Goal: Task Accomplishment & Management: Manage account settings

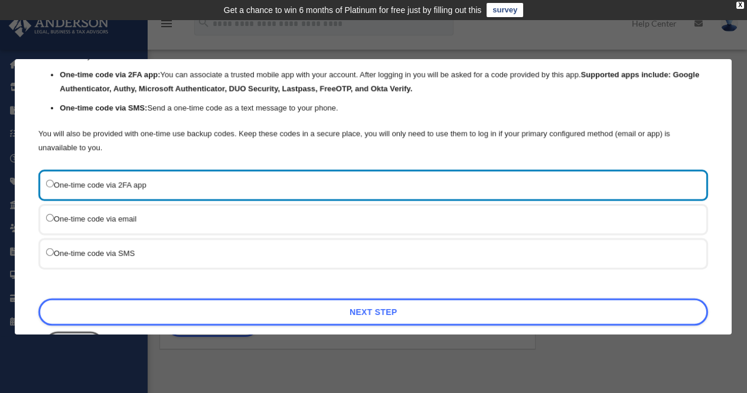
scroll to position [90, 0]
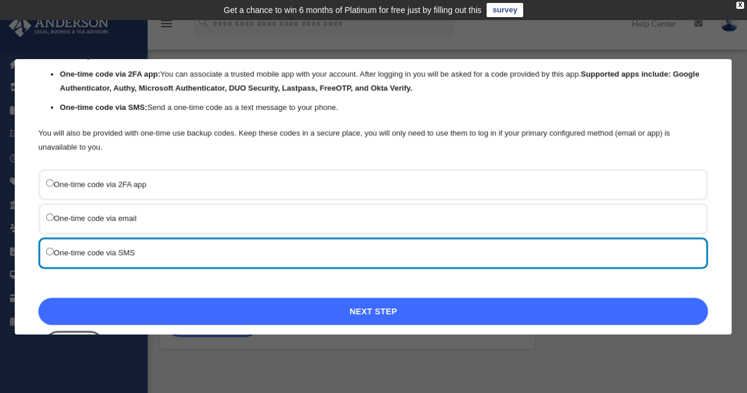
click at [356, 310] on link "Next Step" at bounding box center [373, 311] width 670 height 27
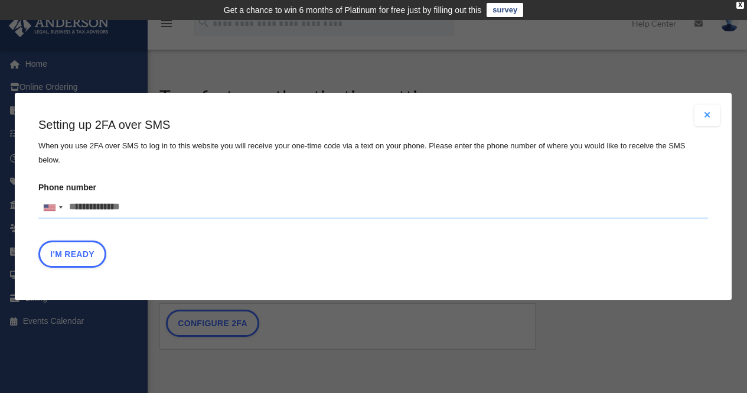
click at [144, 196] on input "Phone number United States +1 United Kingdom +44 Afghanistan (‫افغانستان‬‎) +93…" at bounding box center [373, 208] width 670 height 24
type input "**********"
click at [62, 254] on button "I'm Ready" at bounding box center [72, 253] width 68 height 27
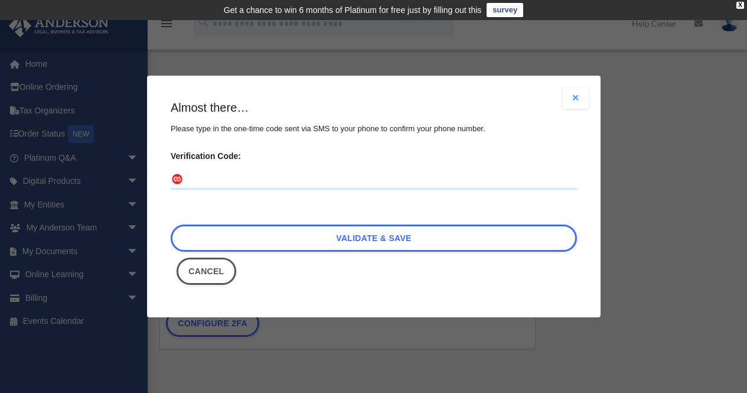
click at [223, 181] on input "Verification Code:" at bounding box center [374, 180] width 406 height 19
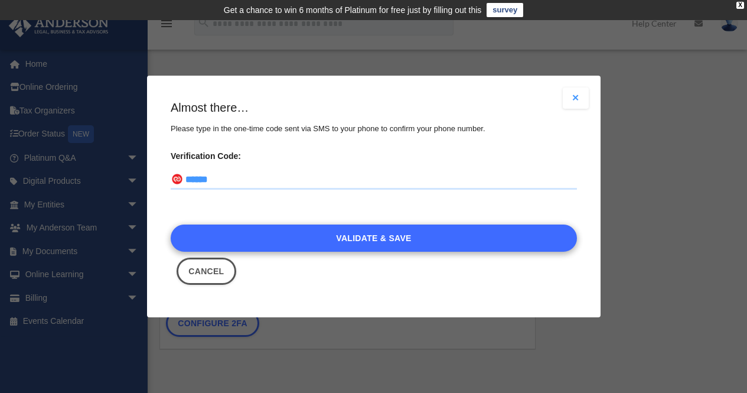
type input "******"
click at [344, 245] on link "Validate & Save" at bounding box center [374, 237] width 406 height 27
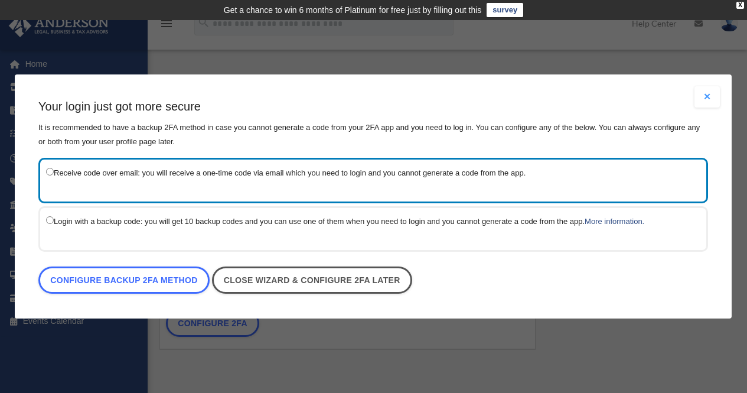
click at [709, 100] on button "Close modal" at bounding box center [708, 96] width 26 height 21
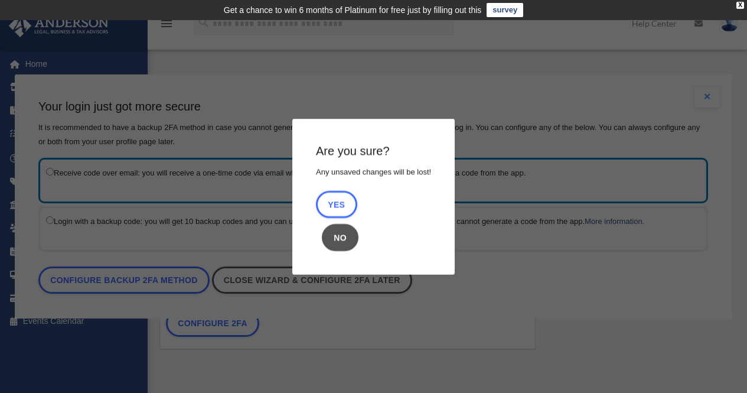
click at [337, 248] on button "No" at bounding box center [340, 237] width 37 height 27
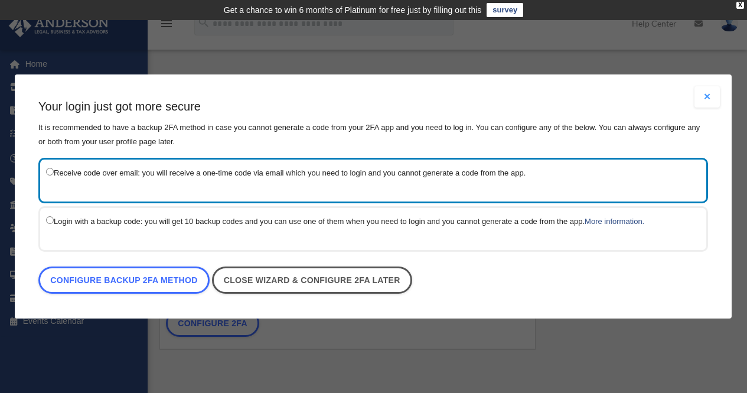
click at [382, 181] on div "Receive code over email: you will receive a one-time code via email which you n…" at bounding box center [373, 180] width 670 height 45
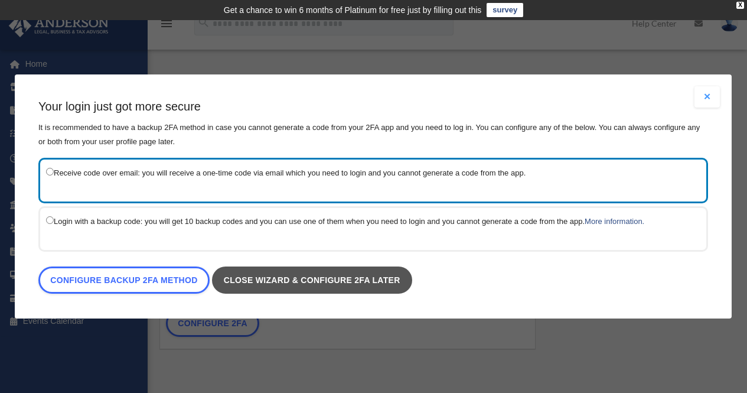
click at [384, 278] on link "Close wizard & configure 2FA later" at bounding box center [312, 279] width 200 height 27
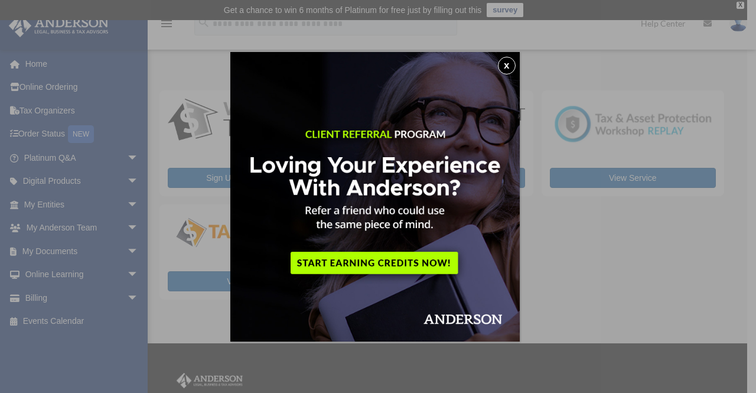
click at [506, 69] on button "x" at bounding box center [507, 66] width 18 height 18
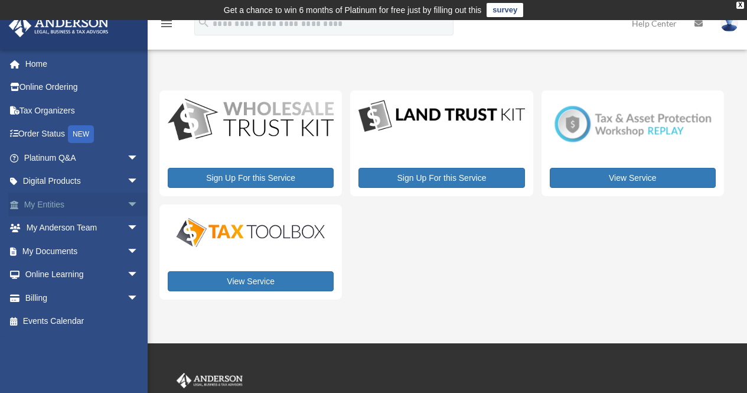
click at [129, 207] on span "arrow_drop_down" at bounding box center [139, 205] width 24 height 24
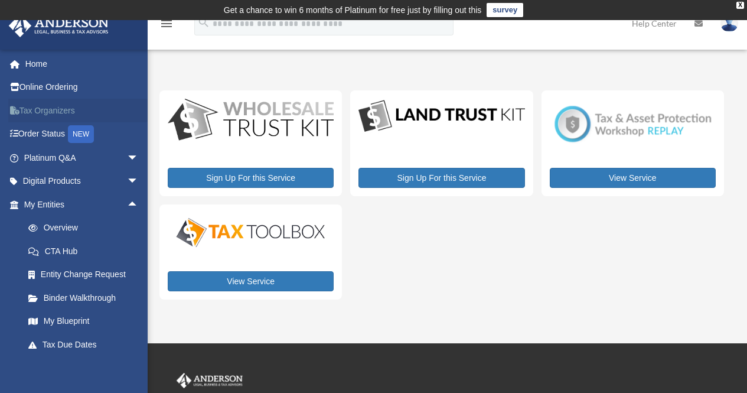
click at [47, 115] on link "Tax Organizers" at bounding box center [82, 111] width 148 height 24
click at [58, 111] on link "Tax Organizers" at bounding box center [82, 111] width 148 height 24
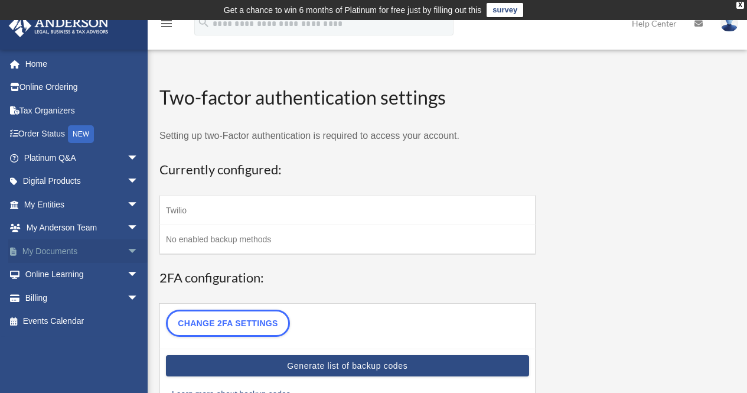
click at [127, 250] on span "arrow_drop_down" at bounding box center [139, 251] width 24 height 24
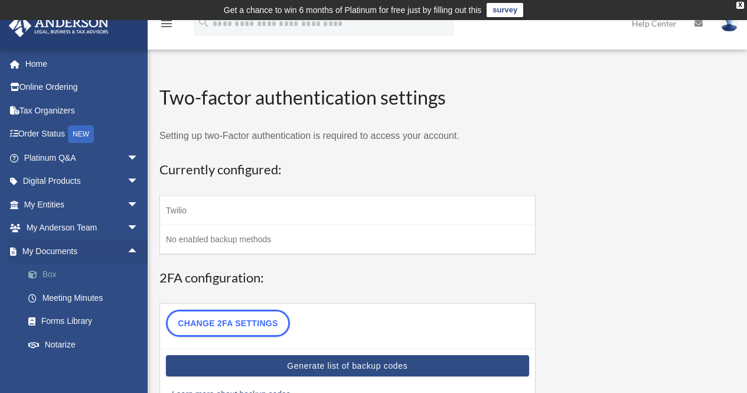
click at [46, 278] on link "Box" at bounding box center [87, 275] width 140 height 24
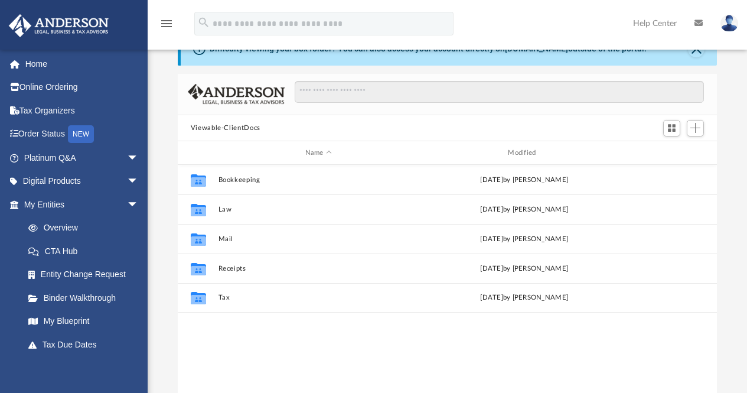
scroll to position [56, 0]
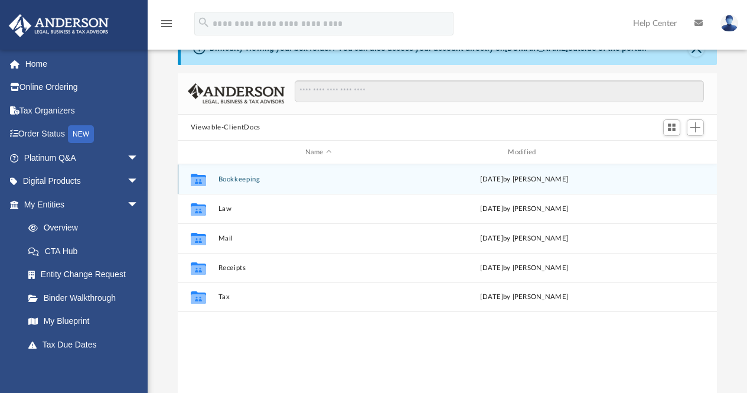
click at [207, 184] on icon "Collaborated Folder" at bounding box center [198, 179] width 19 height 19
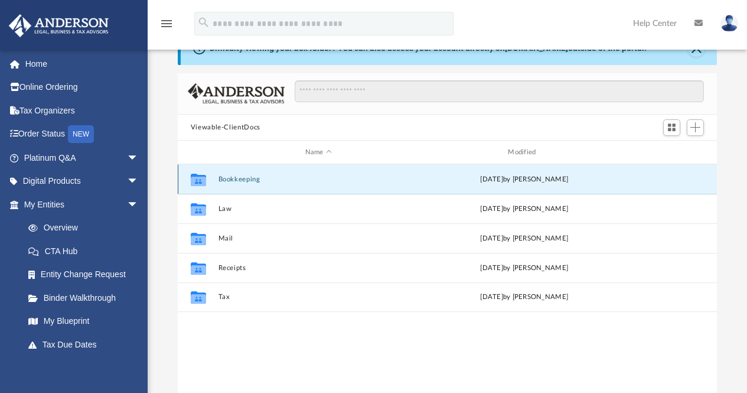
click at [201, 180] on icon "grid" at bounding box center [198, 181] width 15 height 9
click at [232, 177] on button "Bookkeeping" at bounding box center [318, 179] width 201 height 8
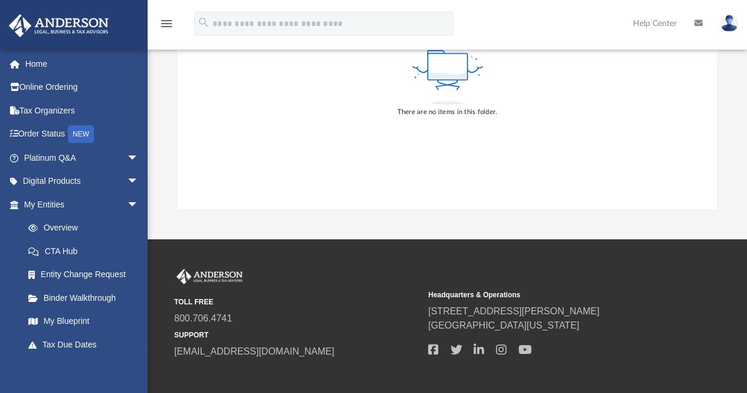
scroll to position [256, 0]
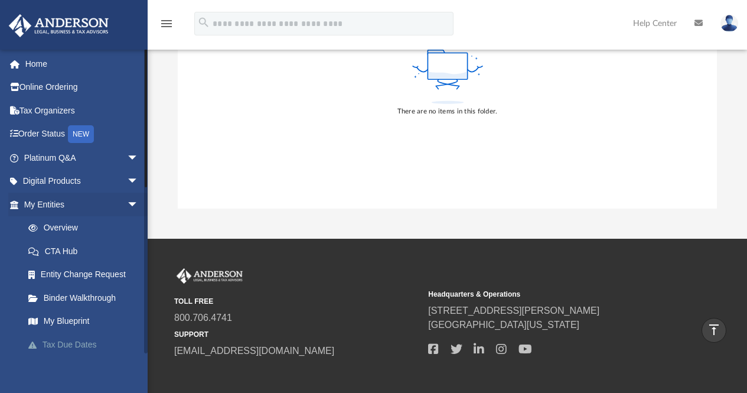
click at [84, 349] on link "Tax Due Dates" at bounding box center [87, 345] width 140 height 24
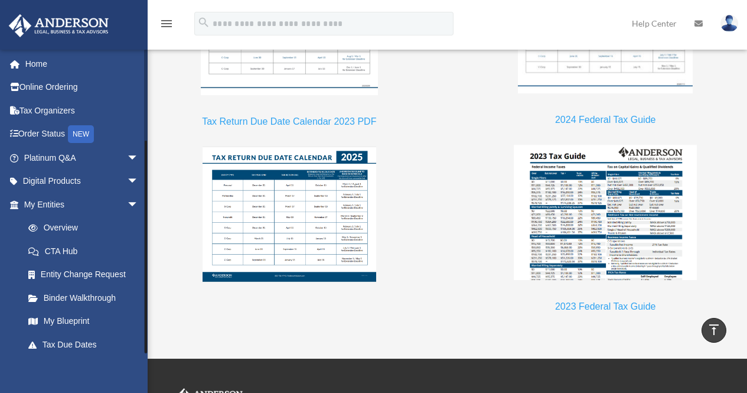
scroll to position [122, 0]
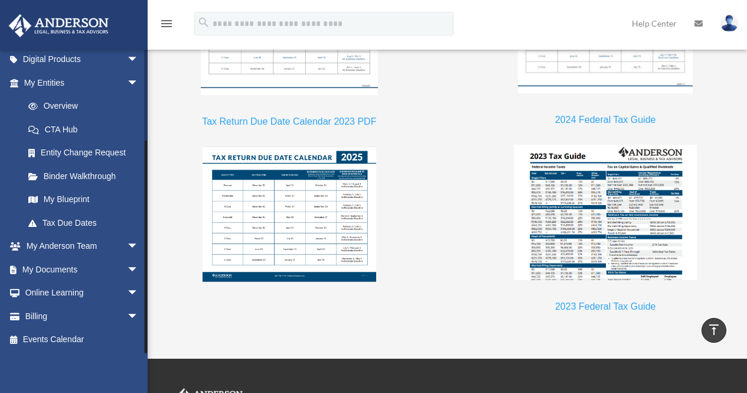
drag, startPoint x: 145, startPoint y: 324, endPoint x: 147, endPoint y: 354, distance: 30.2
click at [147, 354] on div "isemore95@yahoo.com Sign Out isemore95@yahoo.com Home Online Ordering Tax Organ…" at bounding box center [74, 245] width 148 height 393
click at [127, 311] on span "arrow_drop_down" at bounding box center [139, 316] width 24 height 24
click at [72, 339] on link "$ Open Invoices" at bounding box center [87, 340] width 140 height 24
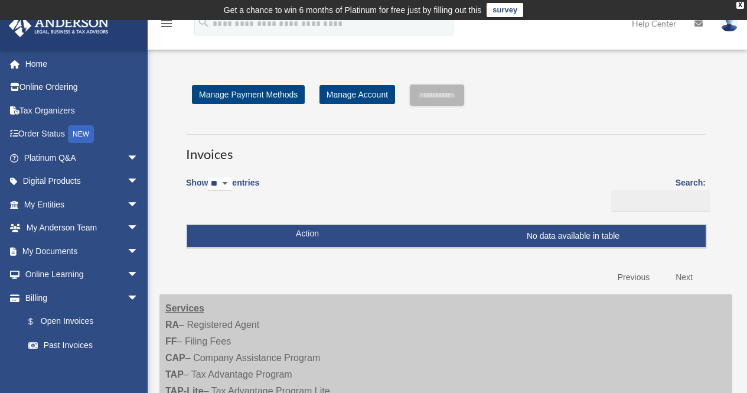
click at [354, 109] on div "**********" at bounding box center [446, 186] width 538 height 205
click at [360, 107] on div "**********" at bounding box center [446, 186] width 538 height 205
click at [364, 92] on link "Manage Account" at bounding box center [358, 94] width 76 height 19
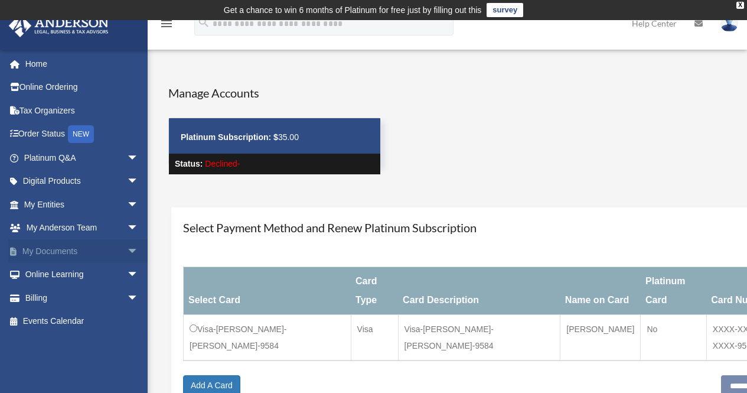
click at [127, 247] on span "arrow_drop_down" at bounding box center [139, 251] width 24 height 24
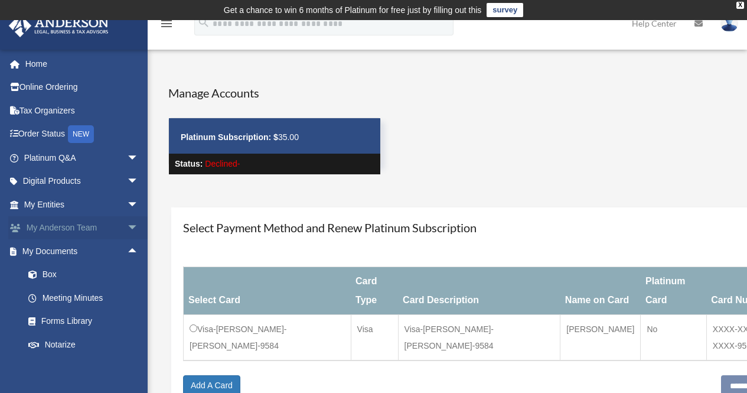
click at [127, 230] on span "arrow_drop_down" at bounding box center [139, 228] width 24 height 24
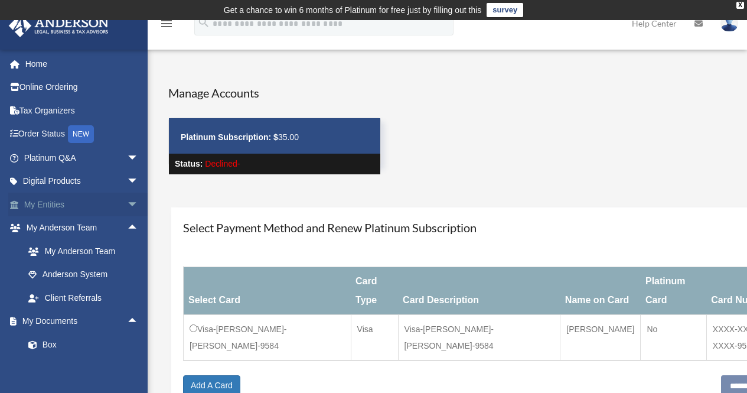
click at [127, 209] on span "arrow_drop_down" at bounding box center [139, 205] width 24 height 24
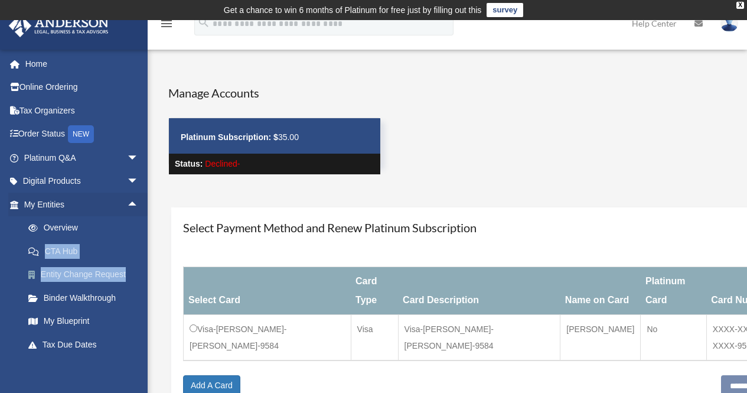
drag, startPoint x: 145, startPoint y: 237, endPoint x: 146, endPoint y: 278, distance: 40.8
click at [146, 278] on ul "Overview CTA Hub Entity Change Request Binder Walkthrough My Blueprint Tax Due …" at bounding box center [82, 286] width 148 height 140
click at [146, 226] on link "Overview" at bounding box center [87, 228] width 140 height 24
click at [155, 216] on div "Manage Accounts Platinum Subscription: $ 35.00 Status: Declined- Payment × Clos…" at bounding box center [446, 252] width 591 height 336
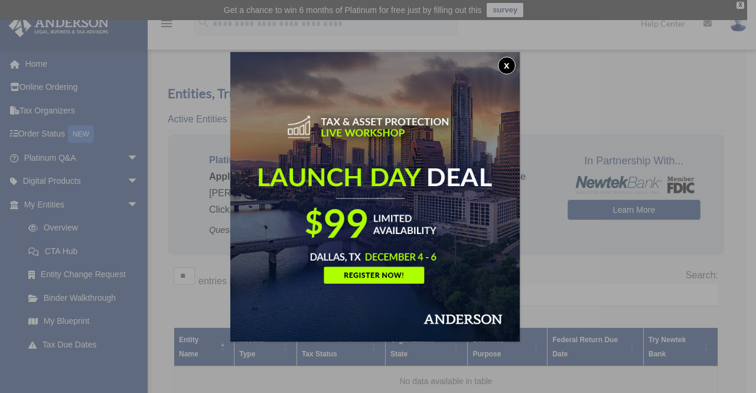
click at [514, 70] on button "x" at bounding box center [507, 66] width 18 height 18
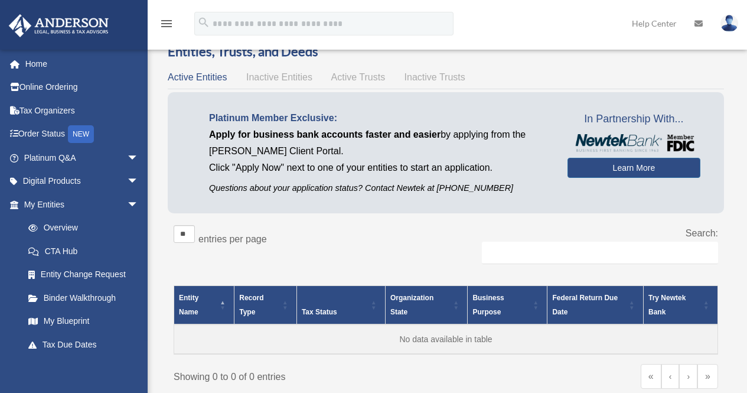
scroll to position [44, 0]
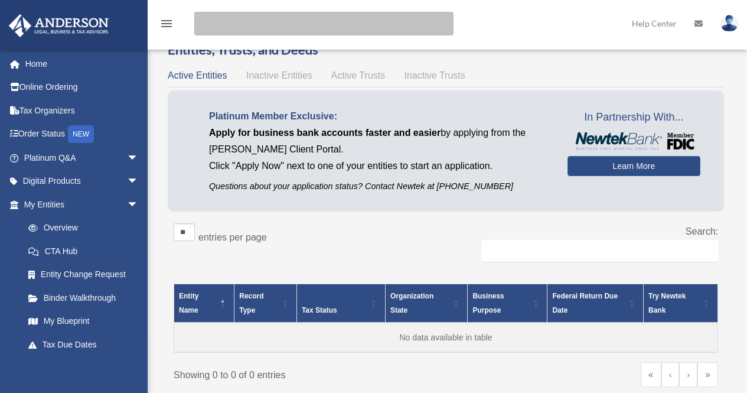
click at [300, 25] on input "search" at bounding box center [323, 24] width 259 height 24
type input "**********"
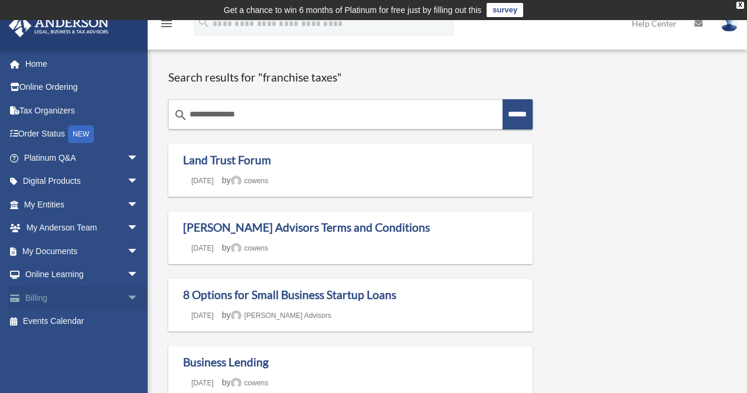
click at [127, 297] on span "arrow_drop_down" at bounding box center [139, 298] width 24 height 24
click at [59, 346] on link "Past Invoices" at bounding box center [87, 345] width 140 height 24
click at [82, 345] on link "Past Invoices" at bounding box center [87, 345] width 140 height 24
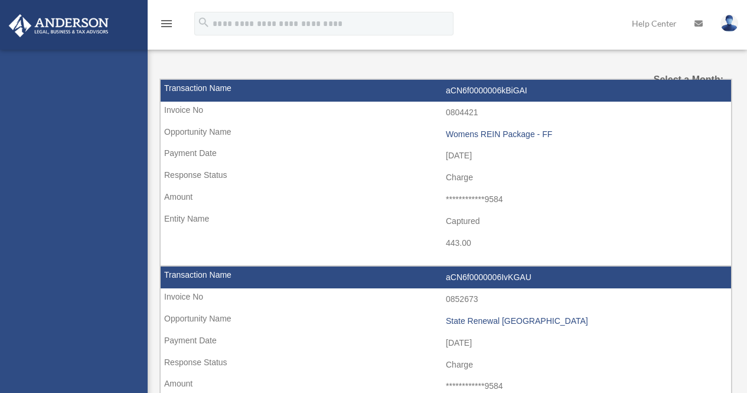
select select
